Goal: Information Seeking & Learning: Learn about a topic

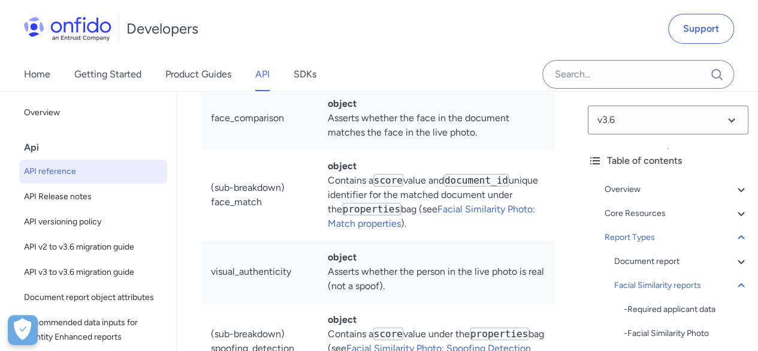
scroll to position [74717, 0]
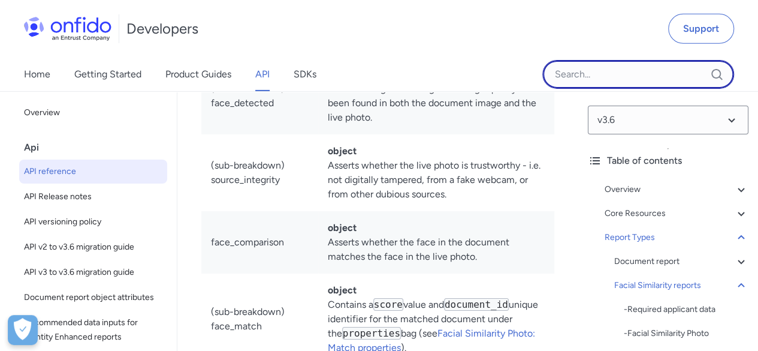
paste input "custom supported document"
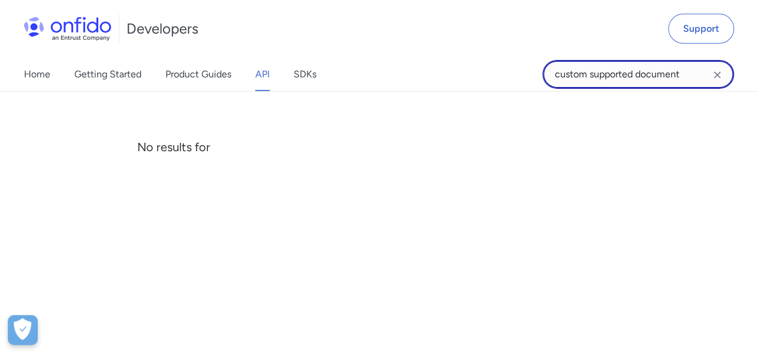
click at [602, 74] on input "custom supported document" at bounding box center [638, 74] width 192 height 29
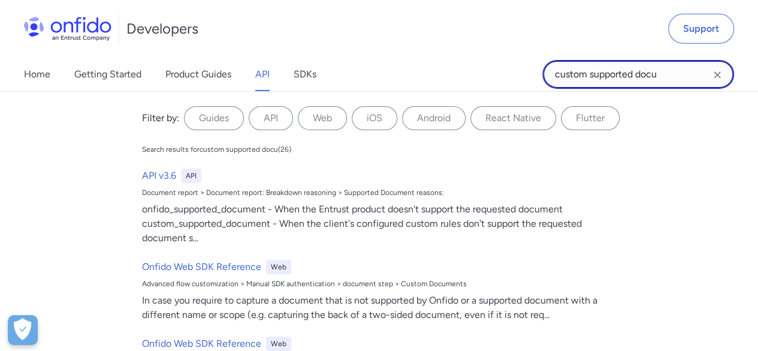
drag, startPoint x: 687, startPoint y: 71, endPoint x: 585, endPoint y: 77, distance: 102.1
click at [585, 77] on input "custom supported docu" at bounding box center [638, 74] width 192 height 29
type input "custom"
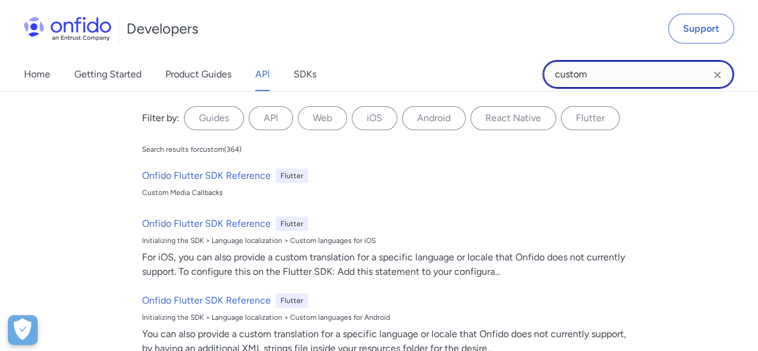
drag, startPoint x: 598, startPoint y: 76, endPoint x: 507, endPoint y: 86, distance: 91.7
click at [507, 86] on div "Home Getting Started Product Guides API SDKs custom custom Filter by: Guides AP…" at bounding box center [379, 75] width 758 height 34
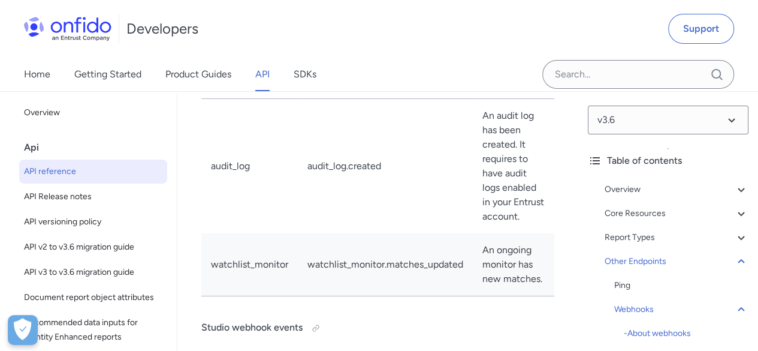
scroll to position [122738, 0]
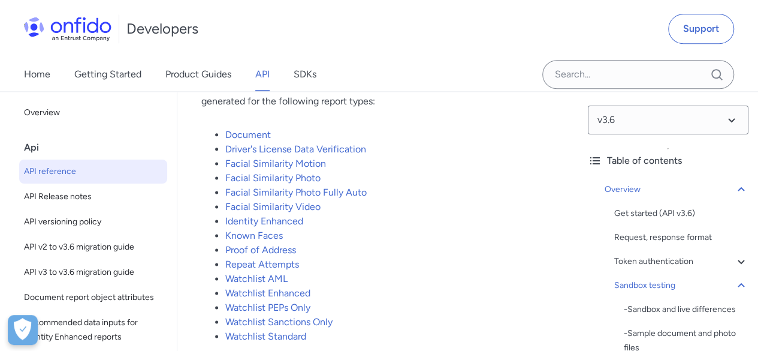
scroll to position [2975, 0]
click at [249, 141] on link "Document" at bounding box center [248, 134] width 46 height 11
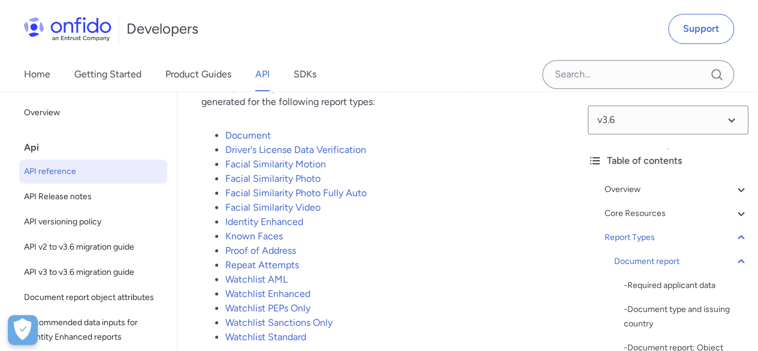
scroll to position [57425, 0]
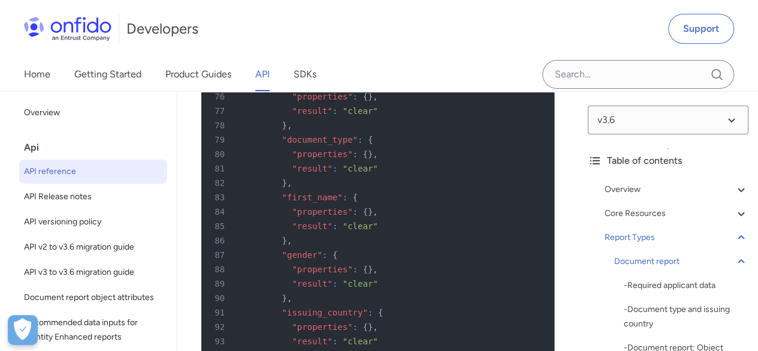
scroll to position [65888, 0]
drag, startPoint x: 341, startPoint y: 275, endPoint x: 355, endPoint y: 287, distance: 17.9
click at [343, 295] on div at bounding box center [343, 295] width 0 height 0
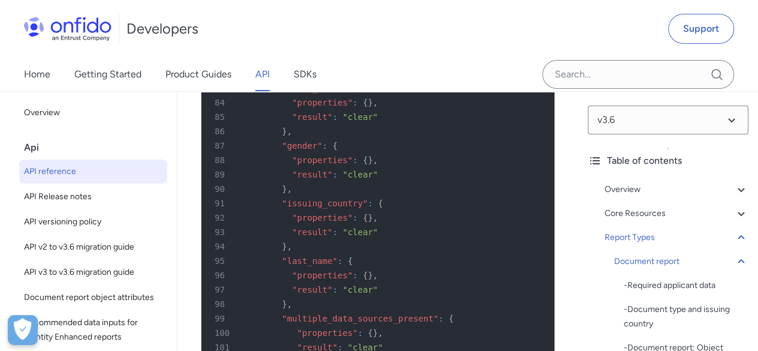
scroll to position [65940, 0]
